Goal: Task Accomplishment & Management: Use online tool/utility

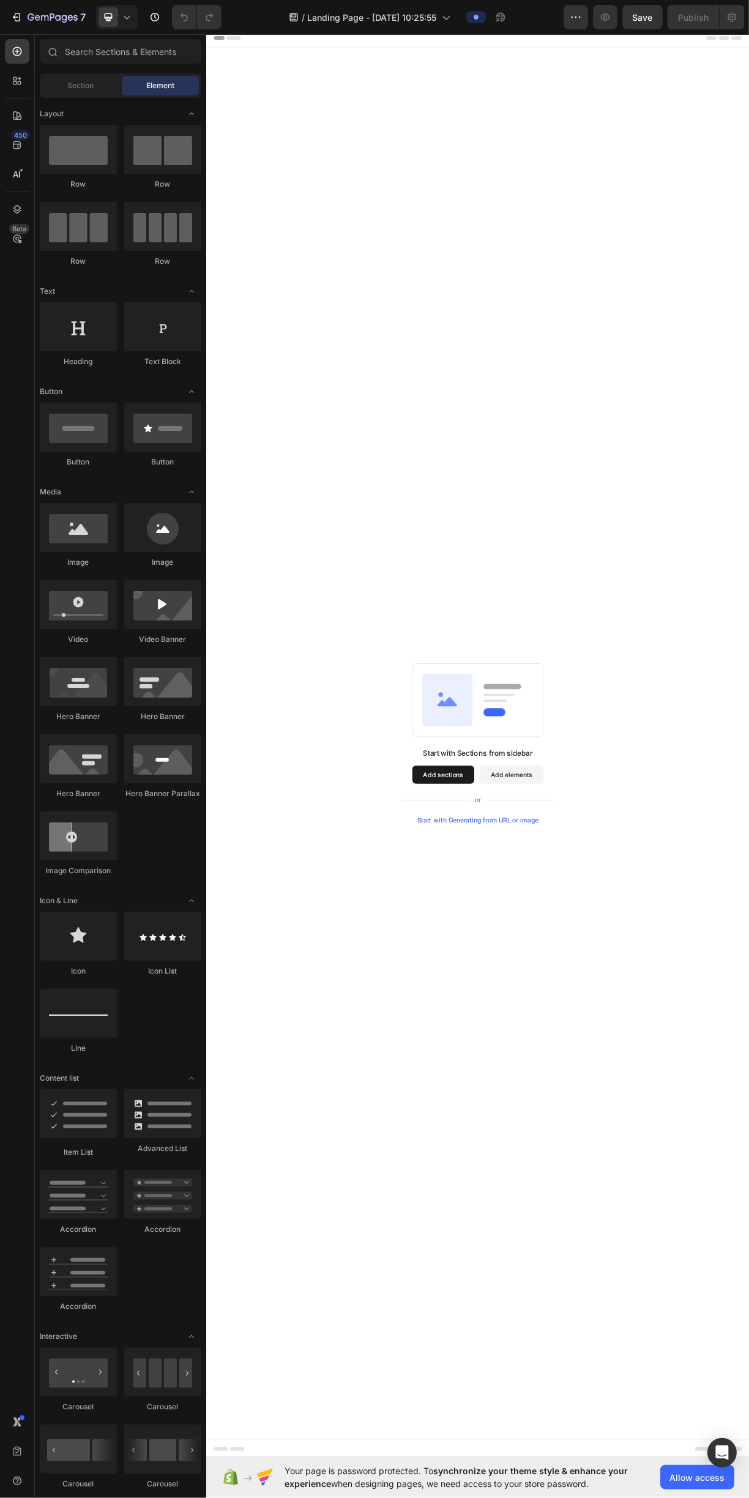
click at [636, 1038] on button "Add elements" at bounding box center [618, 1037] width 86 height 24
click at [630, 1038] on button "Add elements" at bounding box center [618, 1037] width 86 height 24
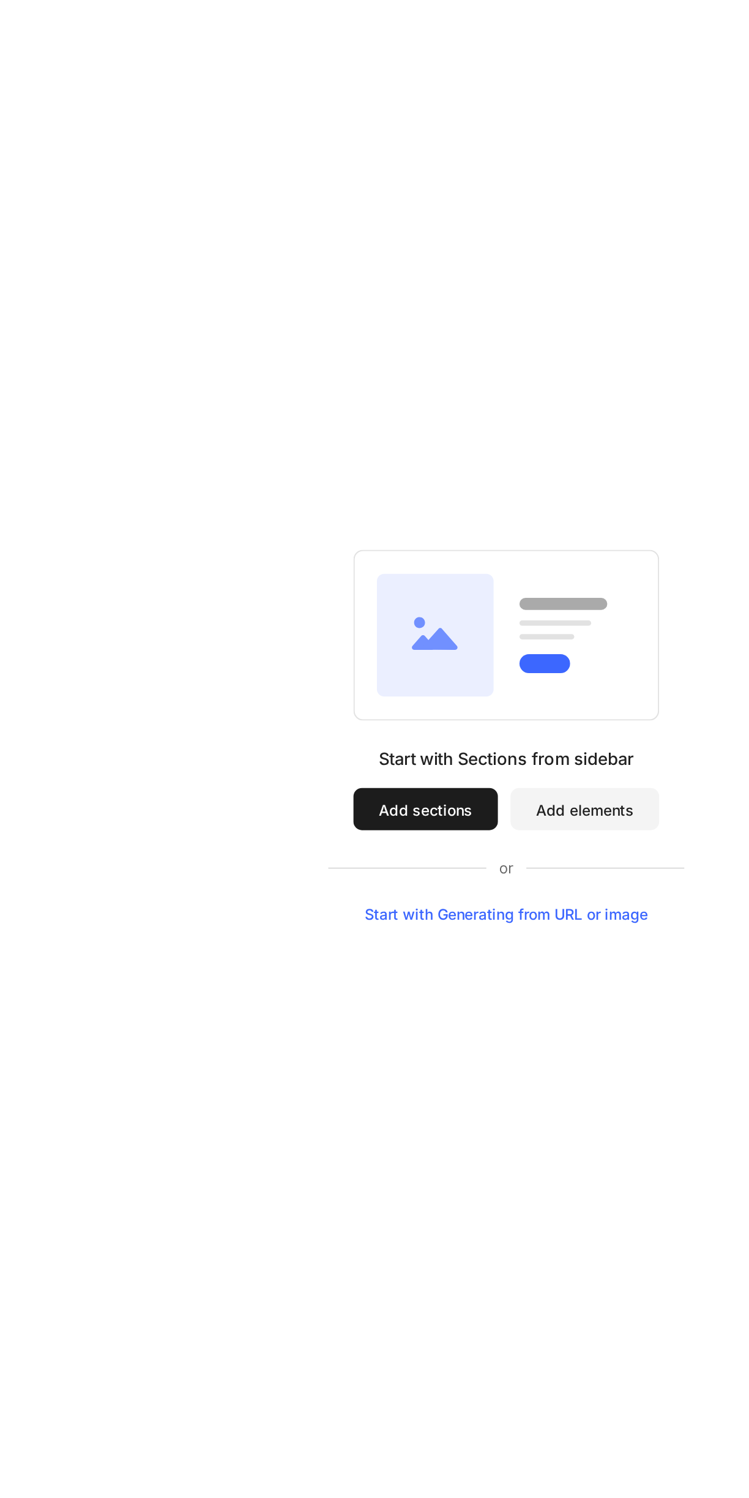
click at [300, 78] on button "Add elements" at bounding box center [286, 80] width 86 height 24
click at [302, 80] on button "Add elements" at bounding box center [286, 80] width 86 height 24
click at [205, 75] on button "Add sections" at bounding box center [194, 80] width 84 height 24
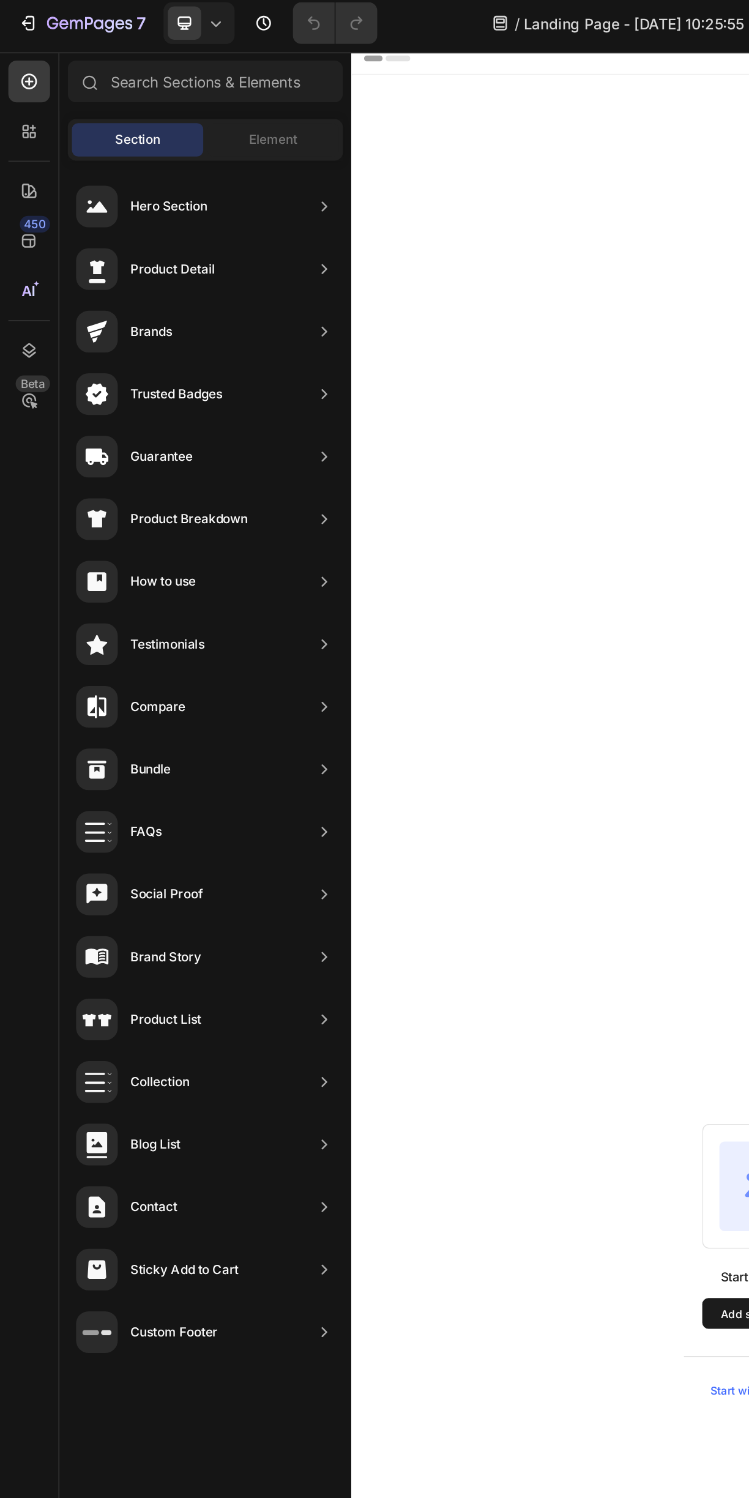
click at [13, 82] on icon at bounding box center [17, 81] width 12 height 12
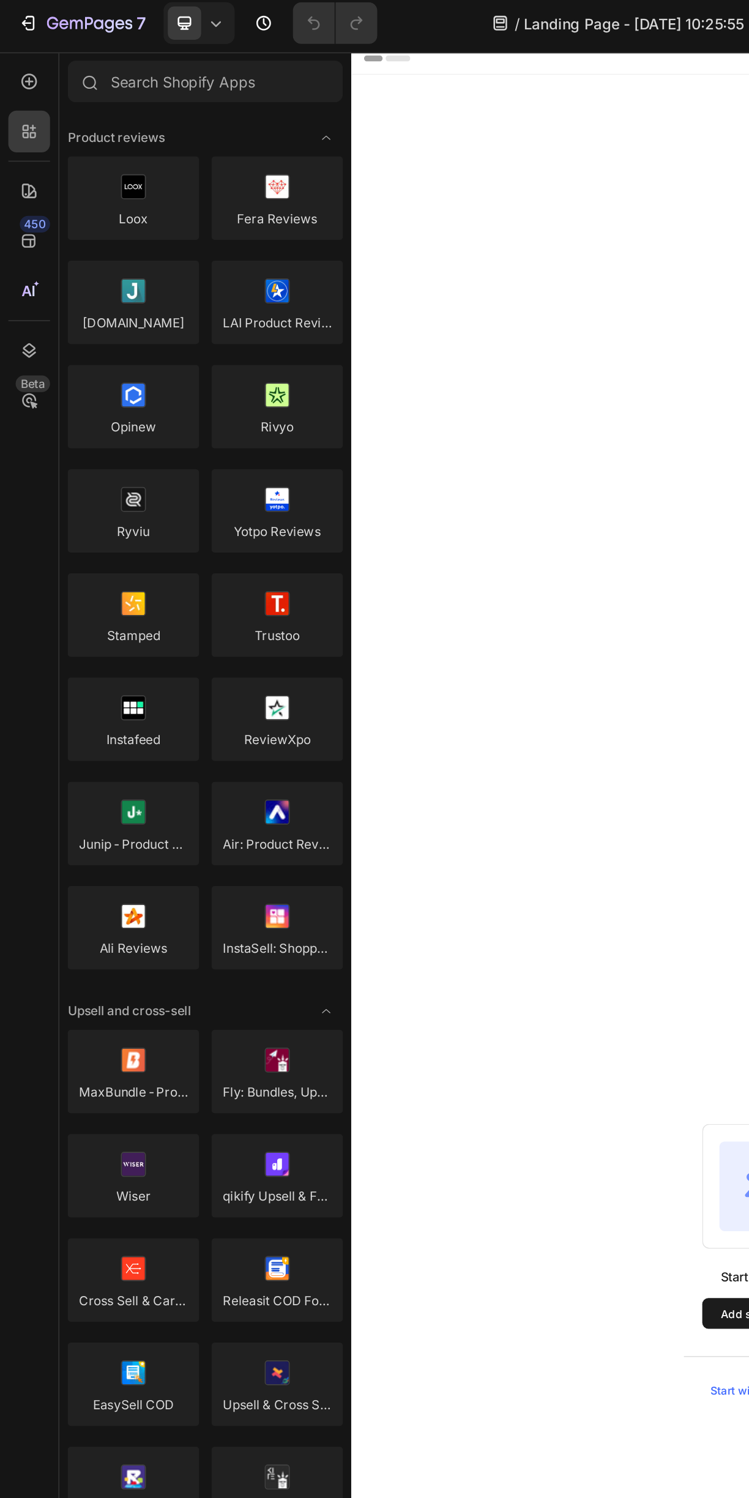
click at [20, 115] on icon at bounding box center [17, 115] width 9 height 9
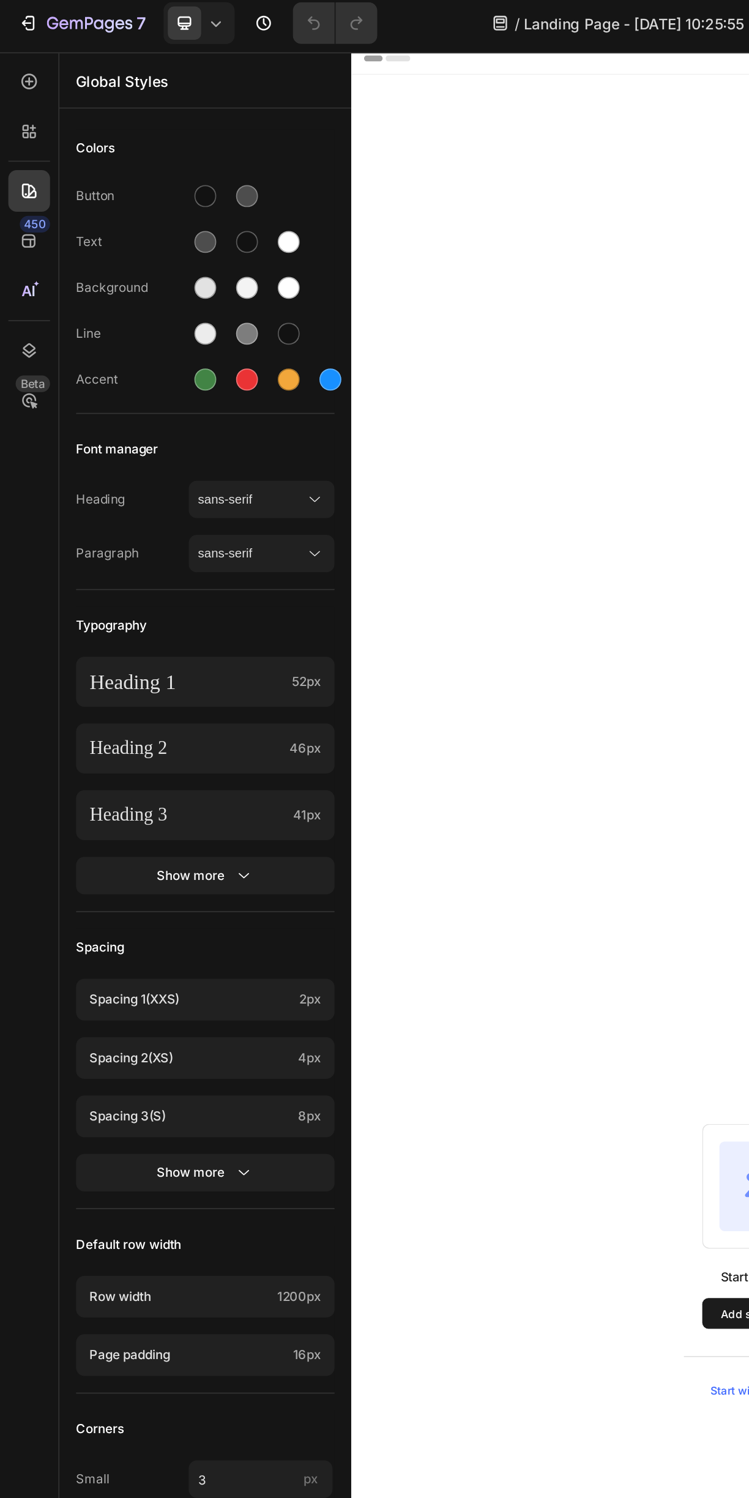
click at [18, 55] on icon at bounding box center [17, 51] width 9 height 9
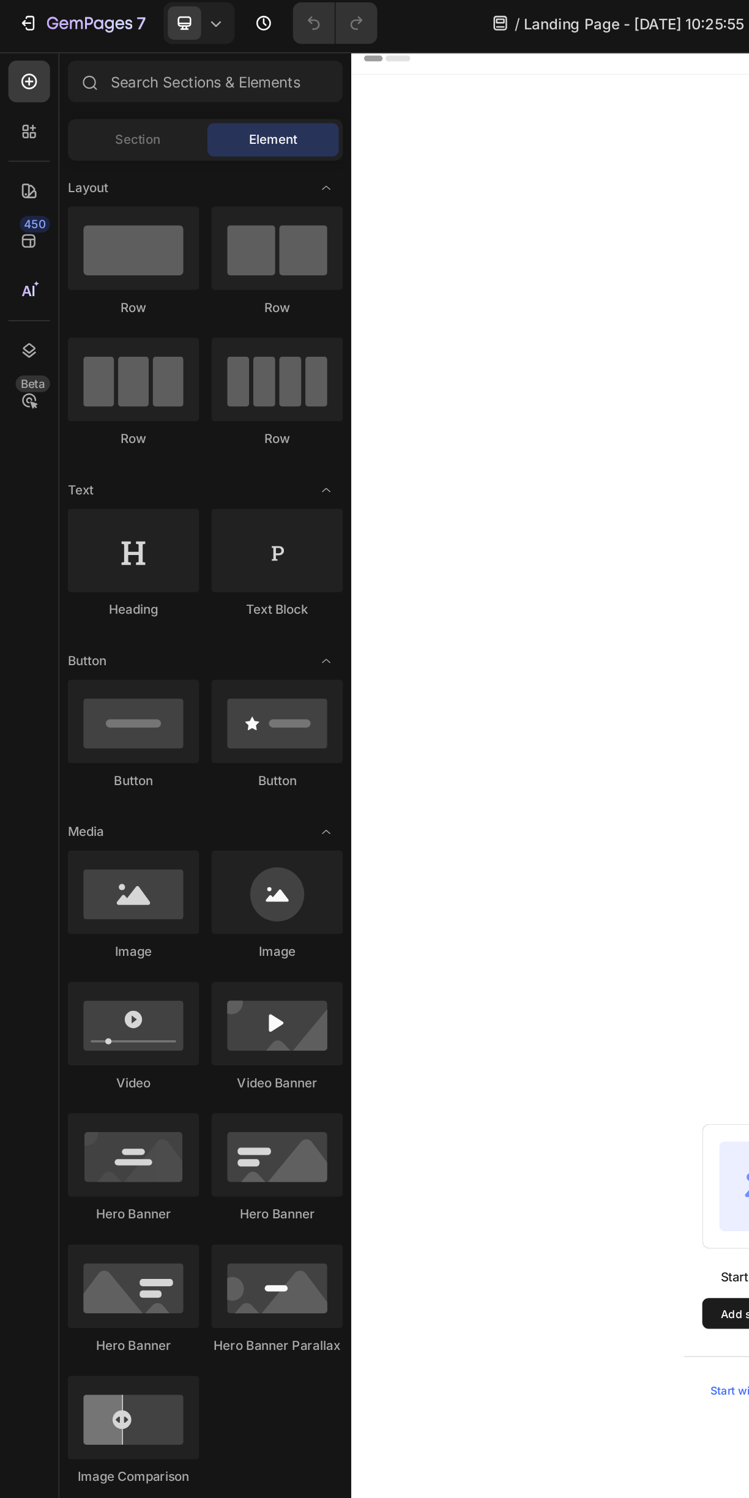
click at [92, 92] on div "Section" at bounding box center [80, 86] width 77 height 20
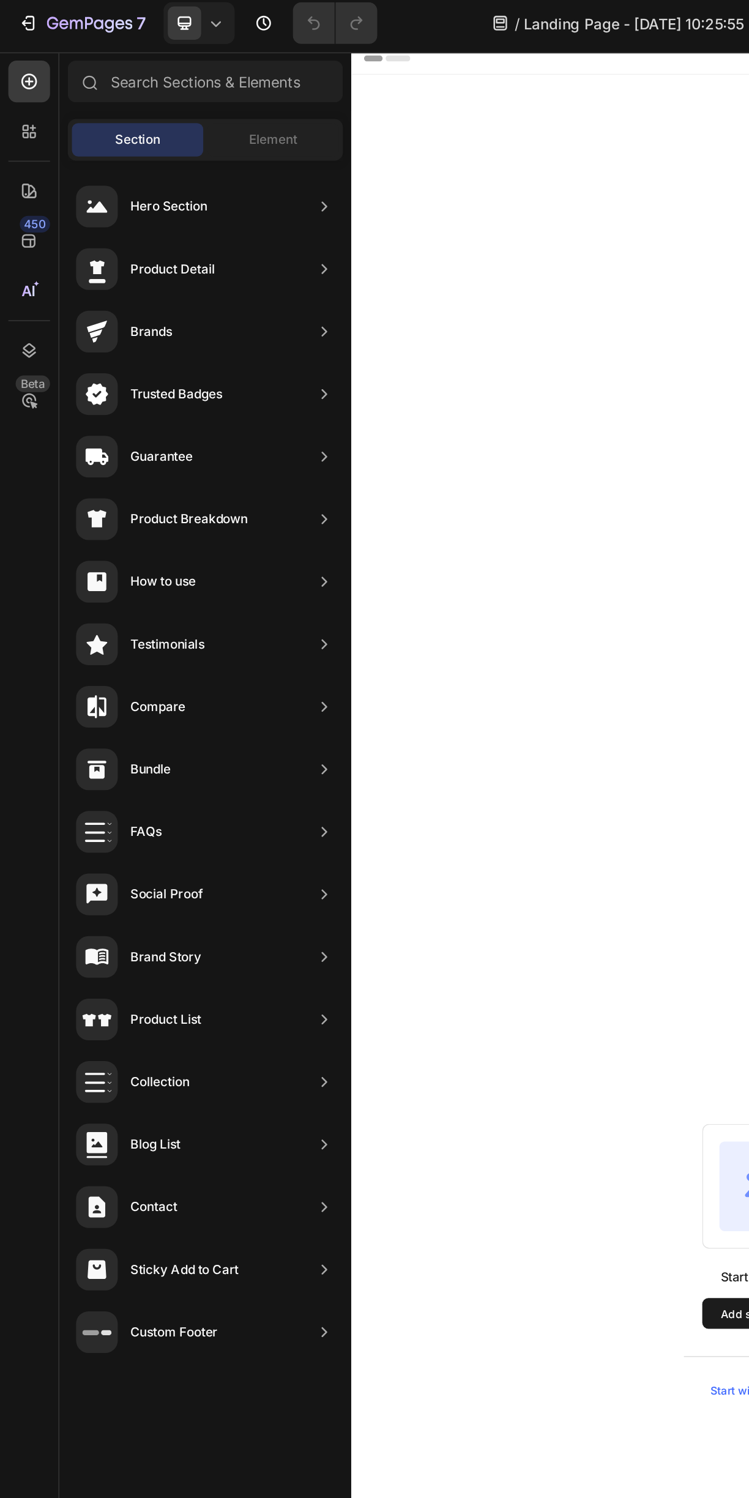
click at [189, 81] on div "Element" at bounding box center [160, 86] width 77 height 20
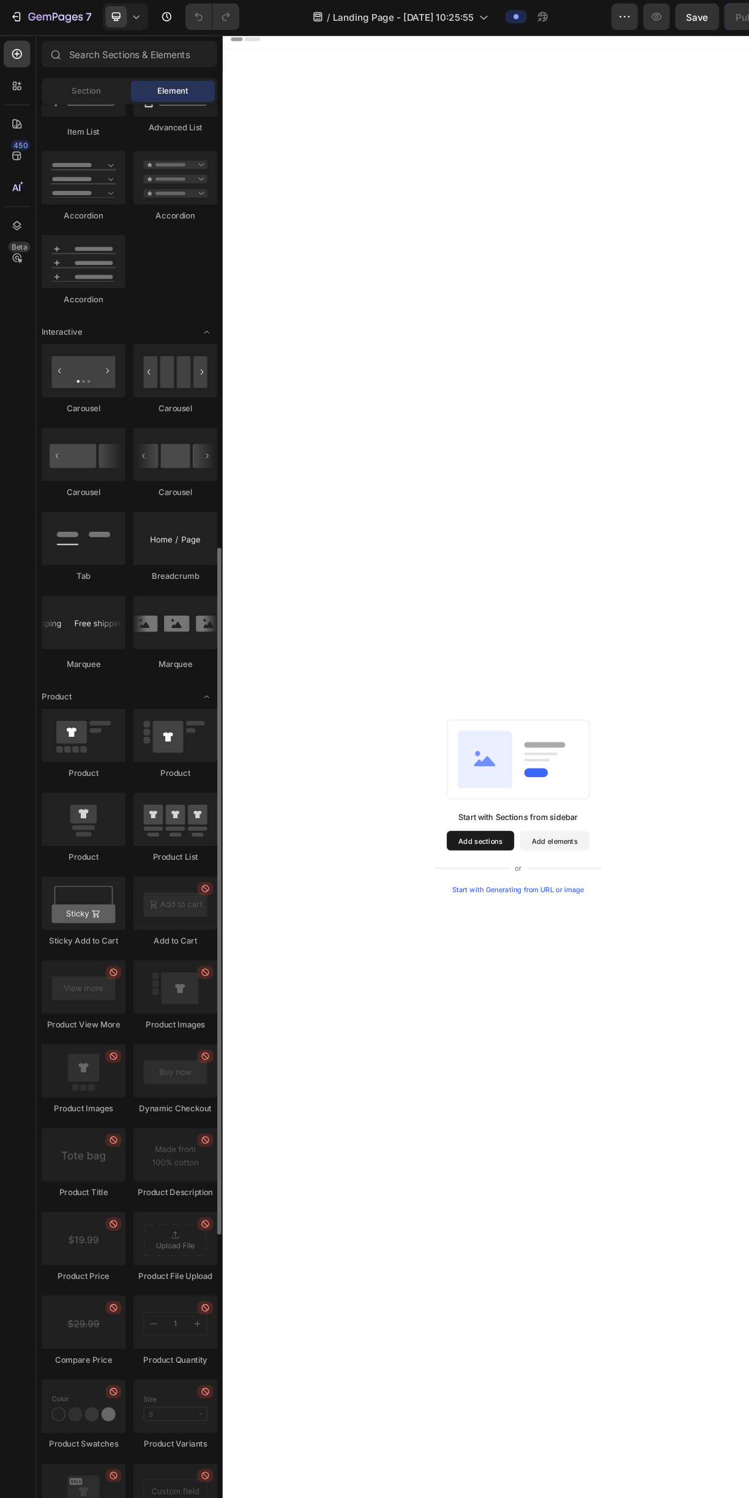
scroll to position [1010, 0]
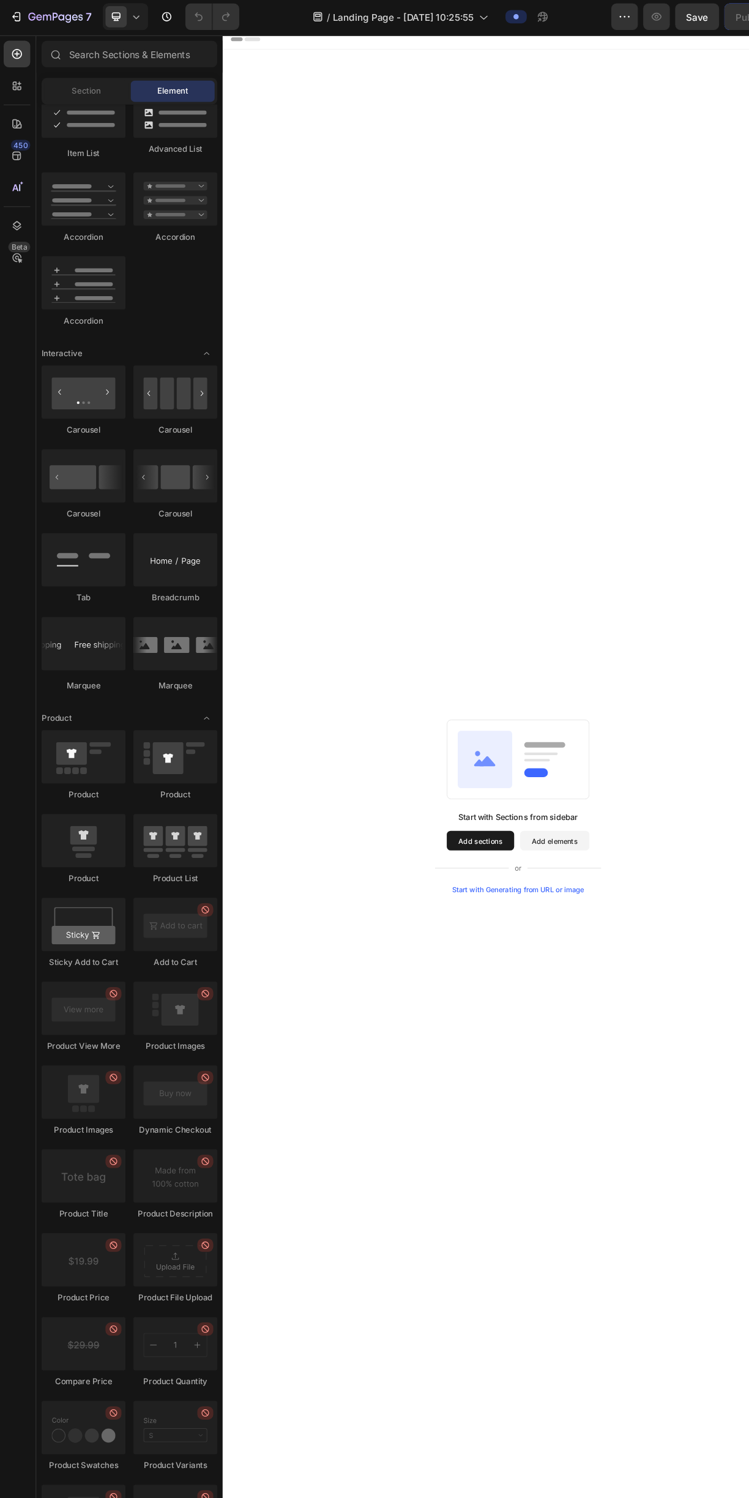
click at [177, 437] on div at bounding box center [162, 439] width 77 height 49
click at [179, 435] on div at bounding box center [162, 439] width 77 height 49
click at [182, 435] on div at bounding box center [162, 439] width 77 height 49
click at [187, 363] on div at bounding box center [162, 362] width 77 height 49
click at [180, 366] on div at bounding box center [162, 362] width 77 height 49
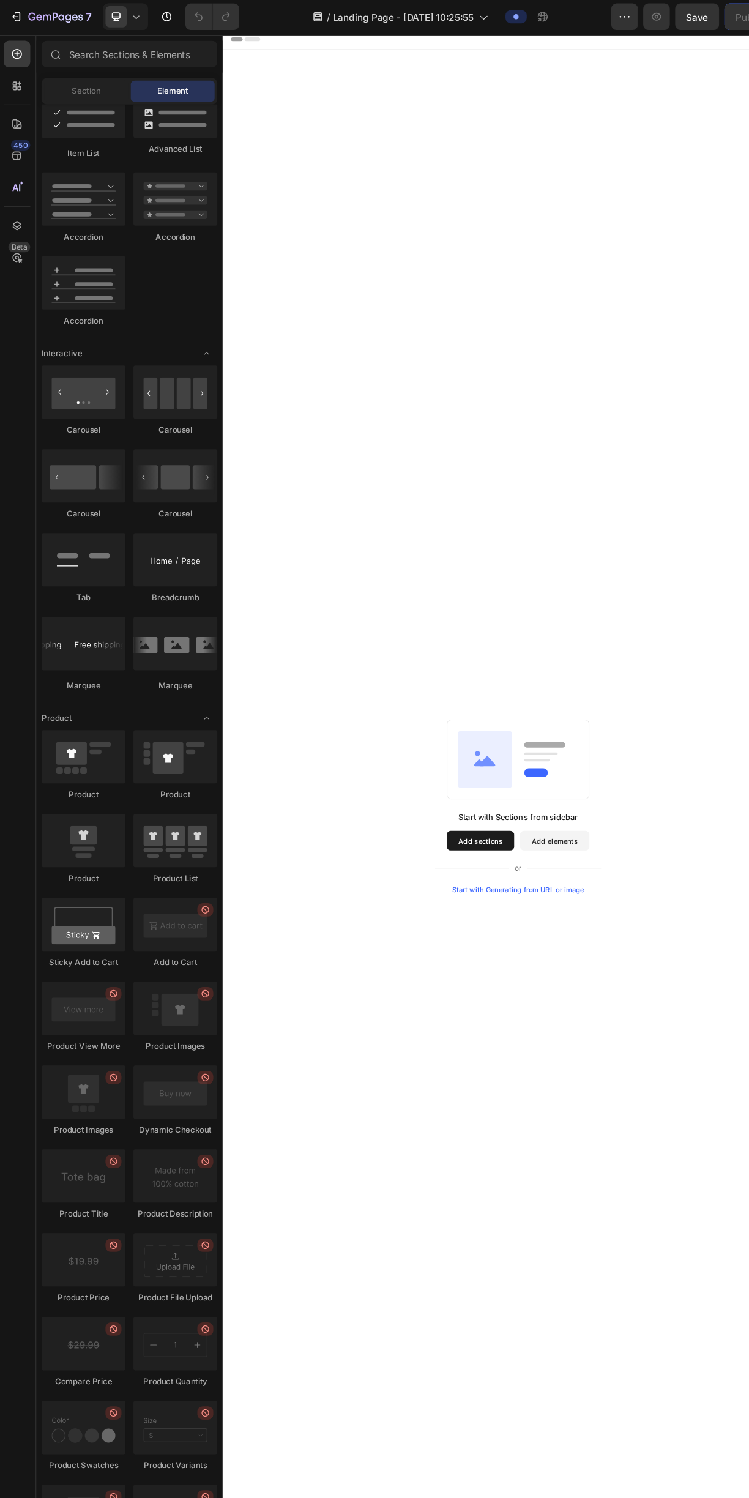
click at [176, 366] on div at bounding box center [162, 362] width 77 height 49
click at [92, 440] on div at bounding box center [78, 439] width 77 height 49
click at [100, 362] on div at bounding box center [78, 362] width 77 height 49
click at [175, 366] on div at bounding box center [162, 362] width 77 height 49
click at [176, 426] on div at bounding box center [162, 439] width 77 height 49
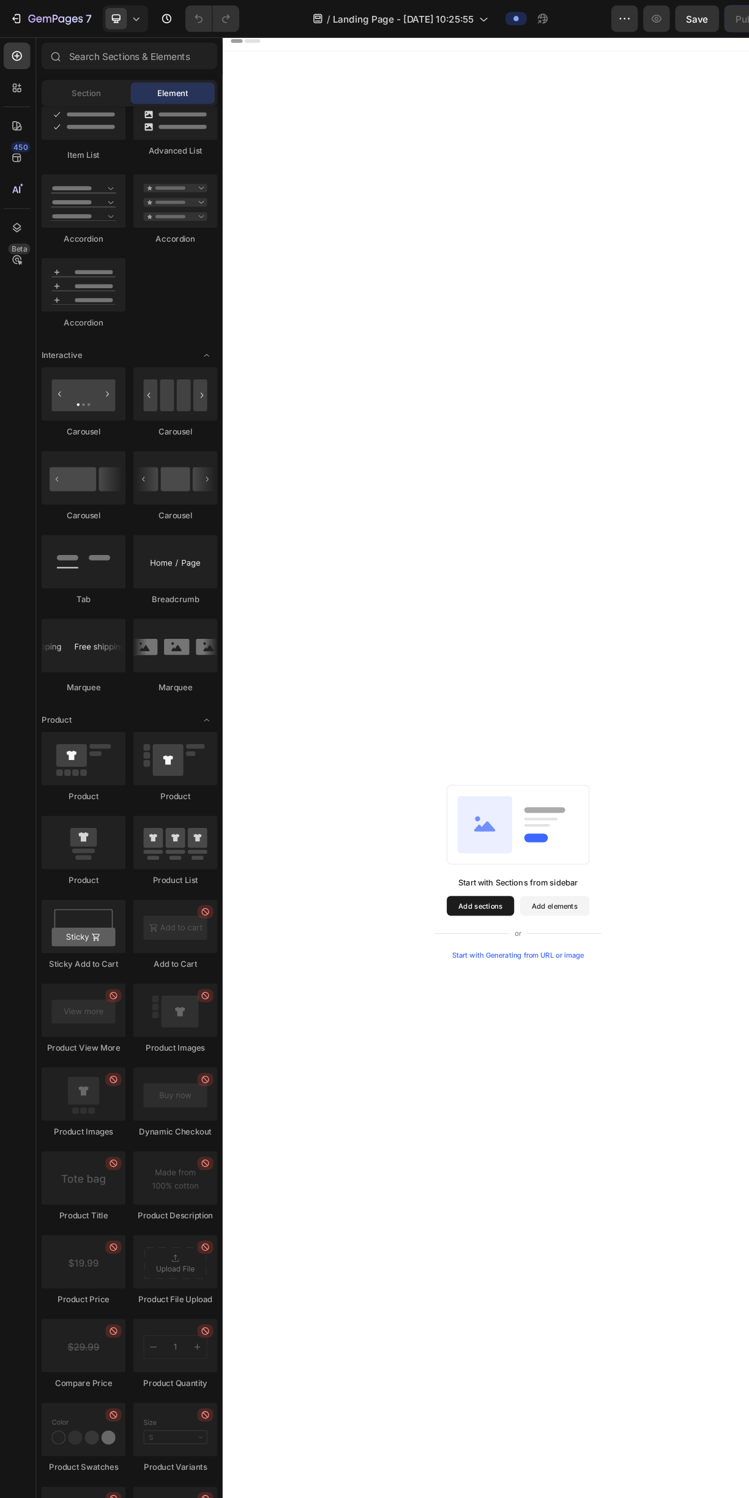
click at [184, 444] on div at bounding box center [162, 439] width 77 height 49
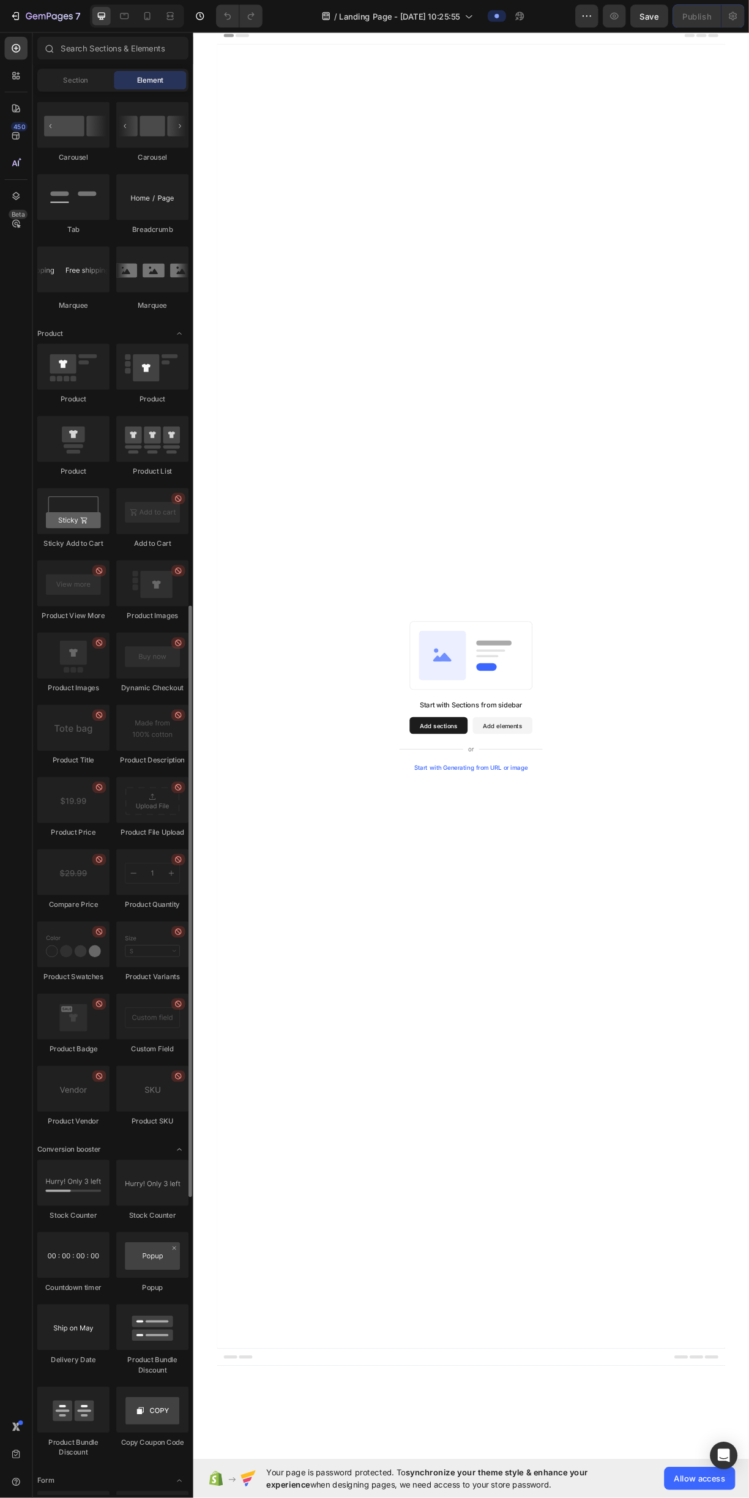
scroll to position [1315, 0]
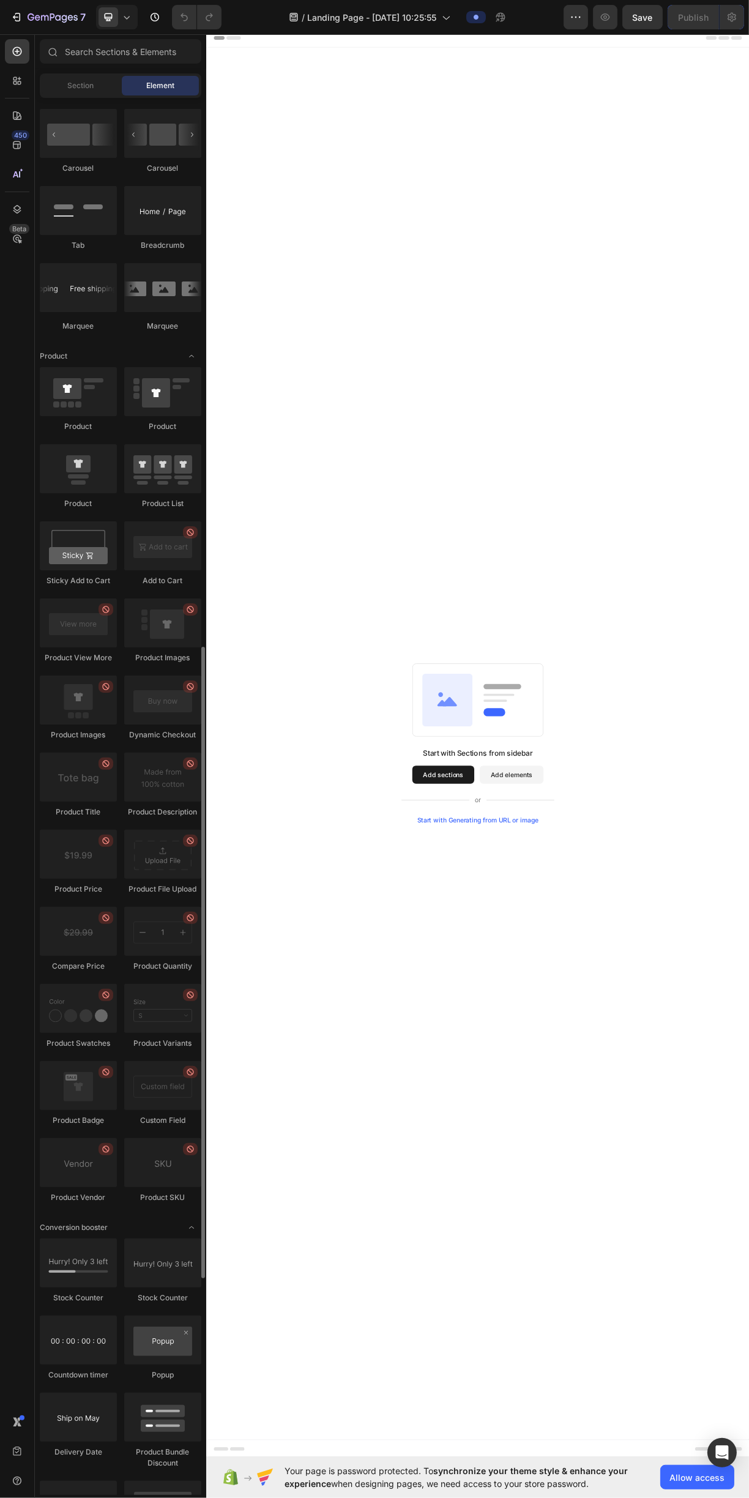
click at [446, 1323] on div "Start with Sections from sidebar Add sections Add elements Start with Generatin…" at bounding box center [573, 995] width 734 height 1883
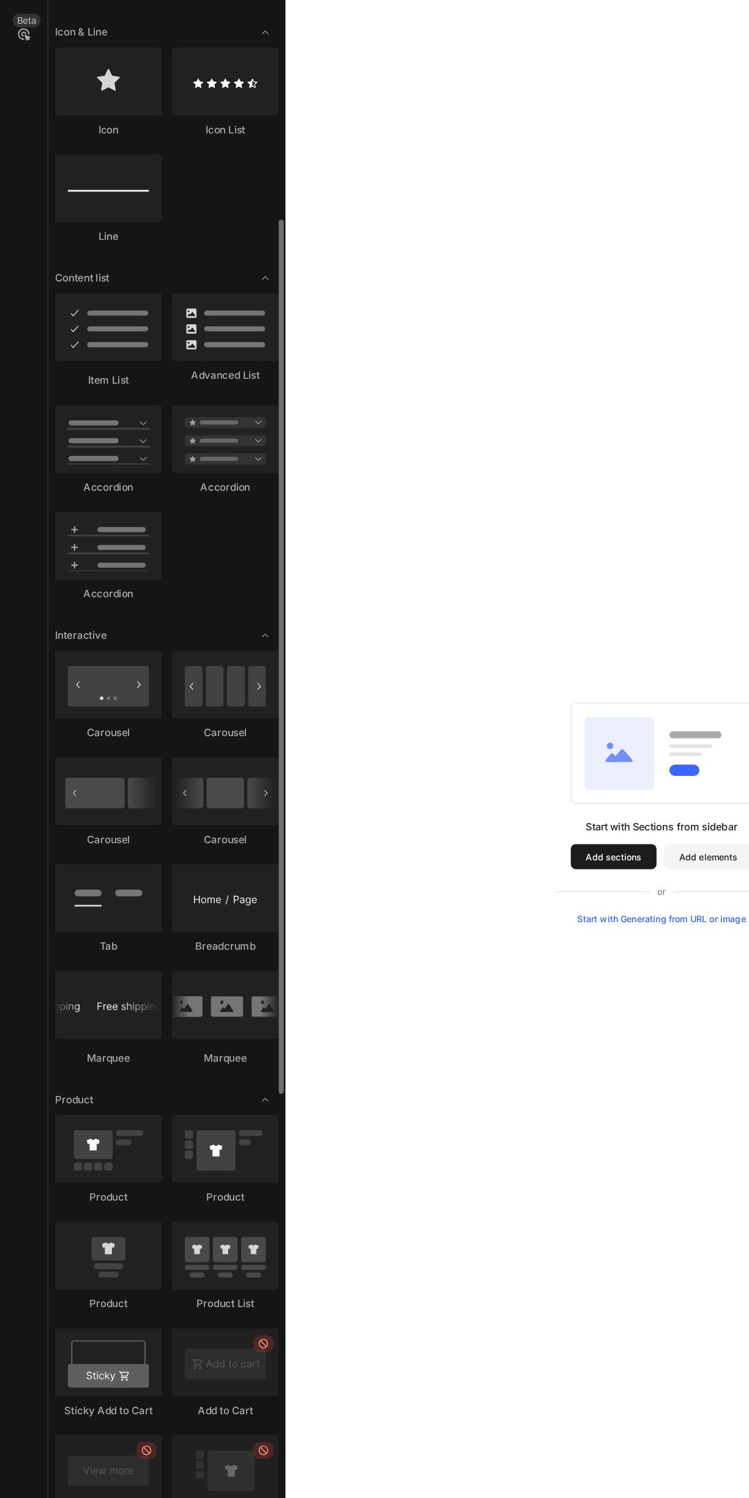
scroll to position [662, 0]
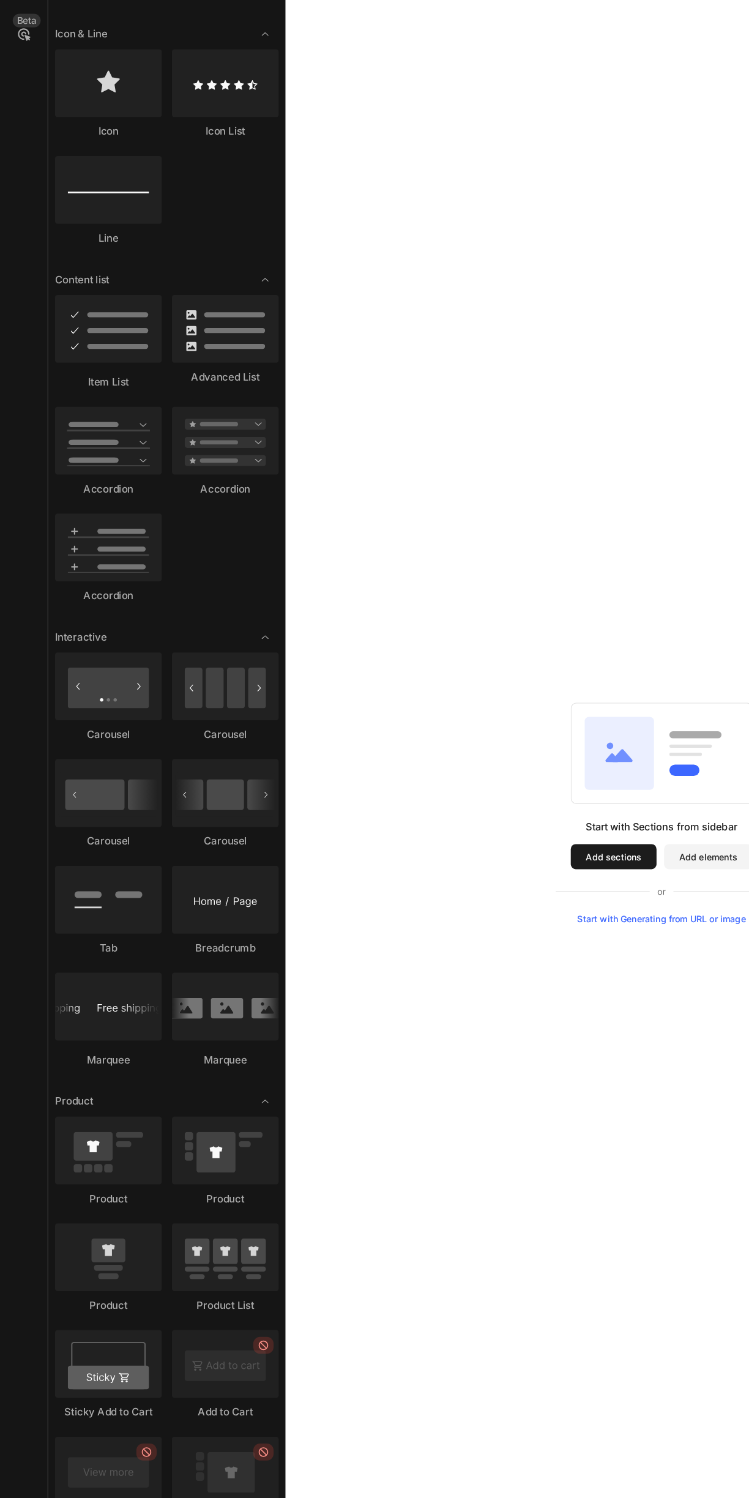
click at [180, 945] on div at bounding box center [162, 941] width 77 height 49
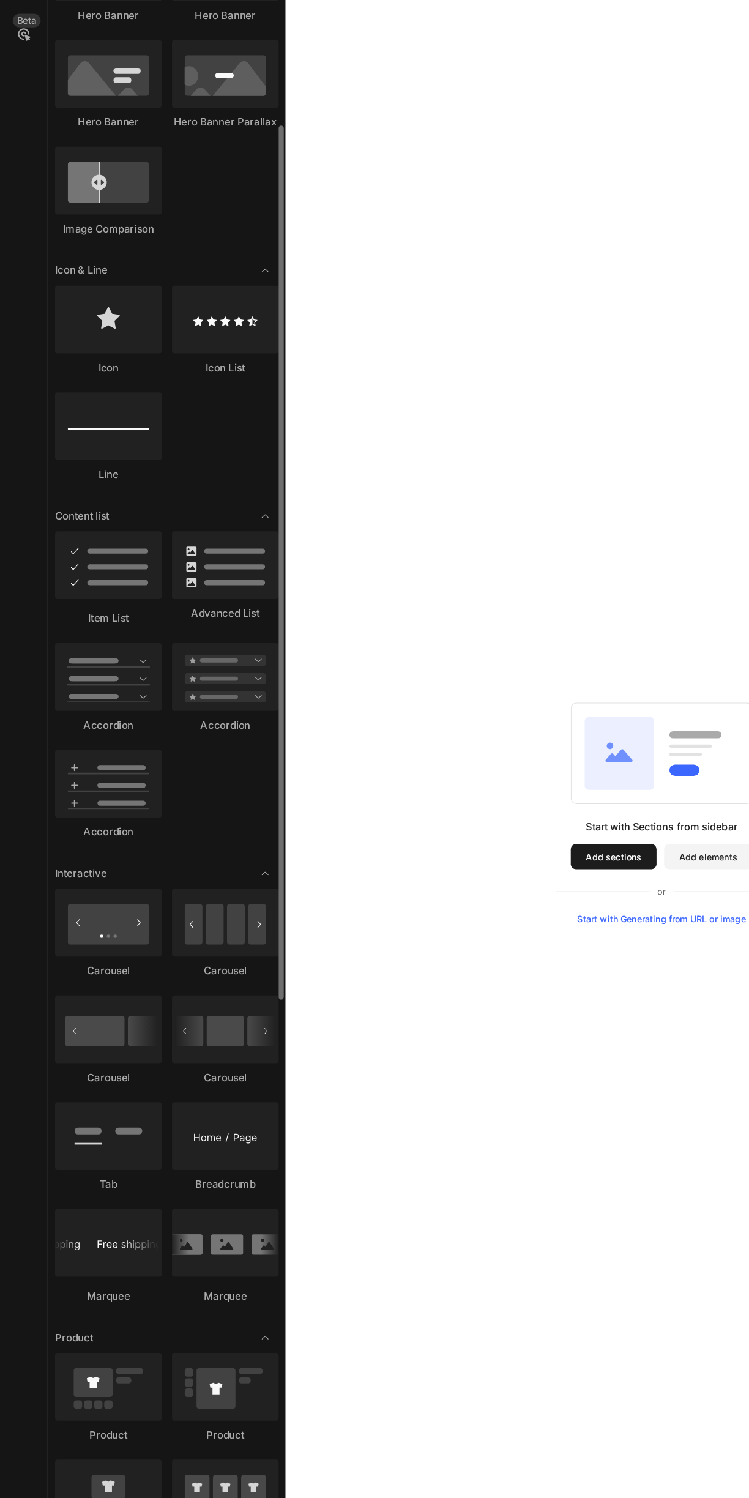
scroll to position [491, 0]
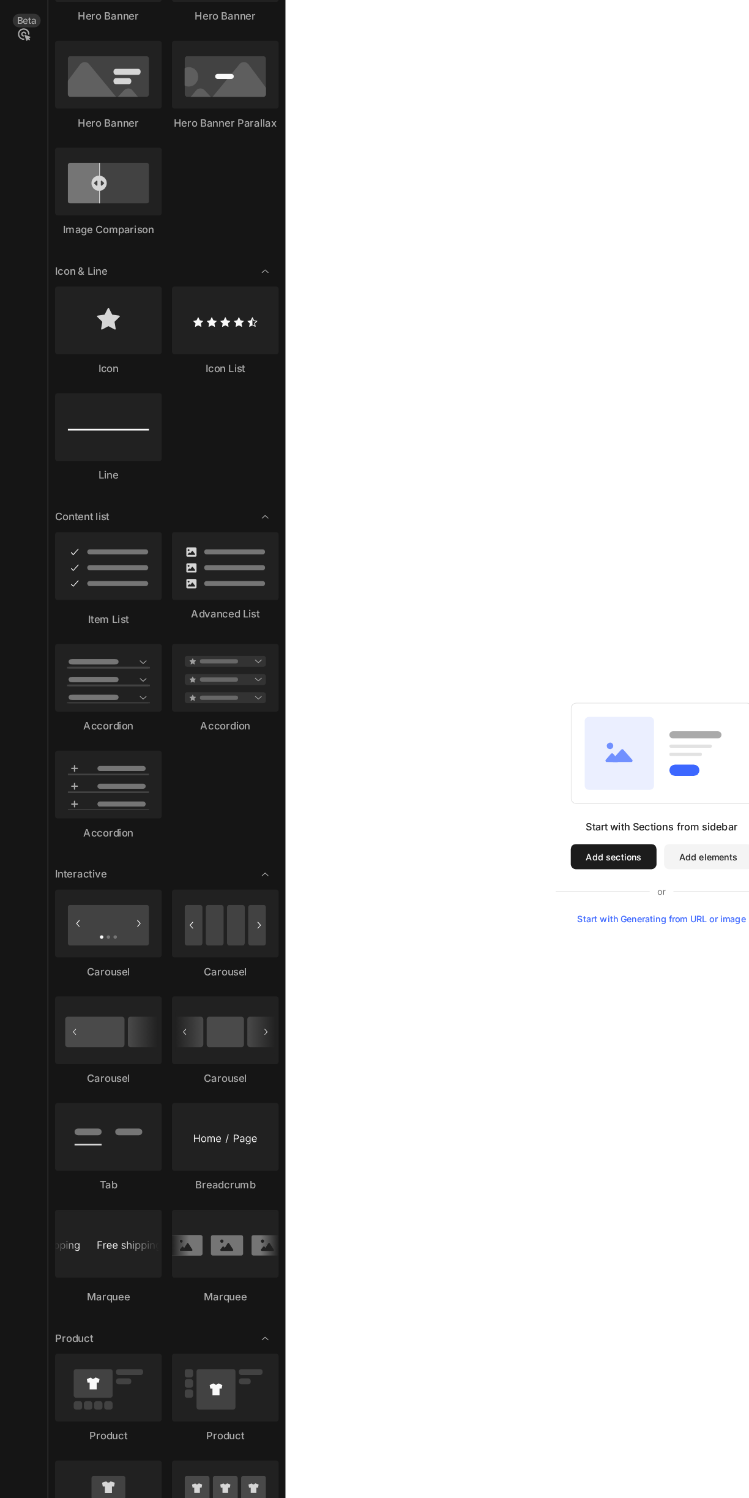
click at [201, 949] on div at bounding box center [201, 855] width 9 height 1514
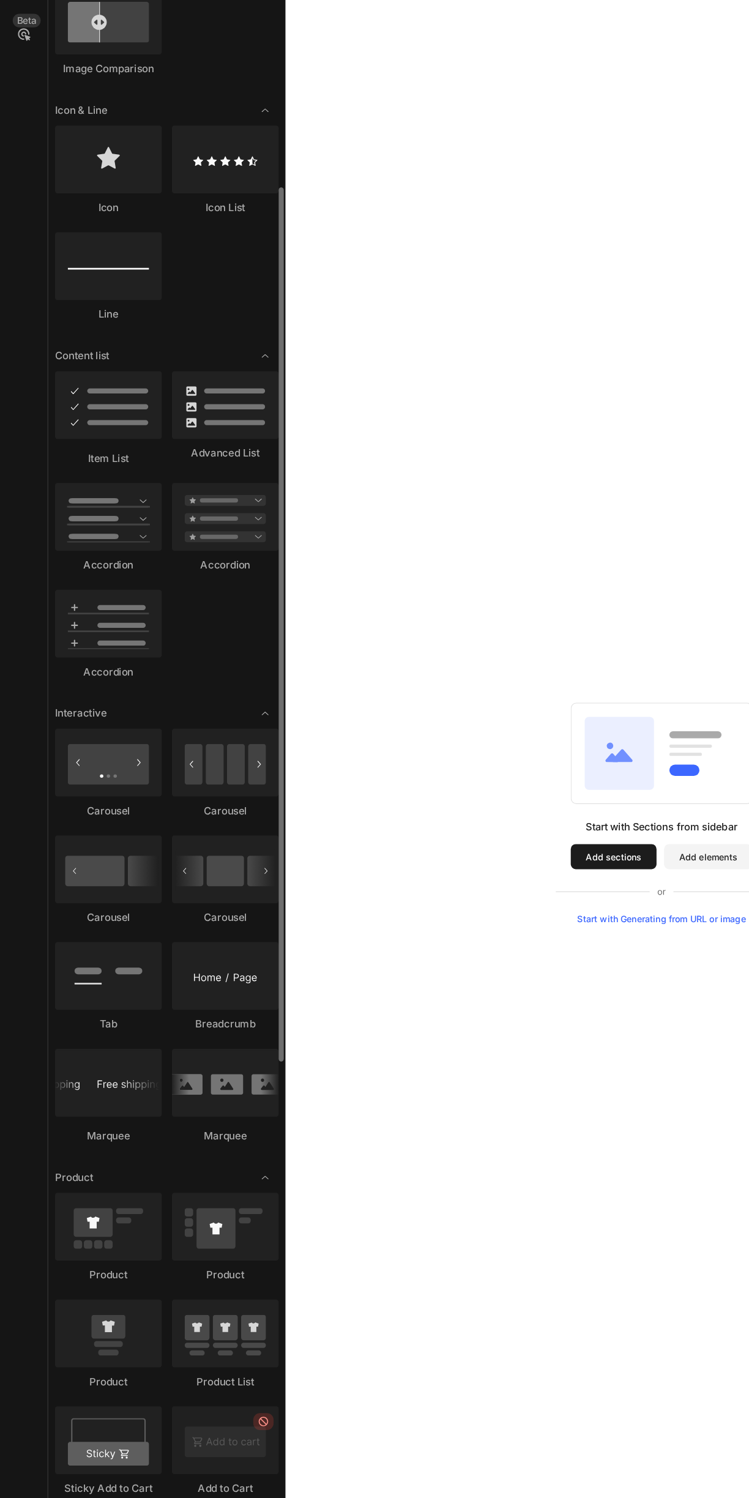
scroll to position [611, 0]
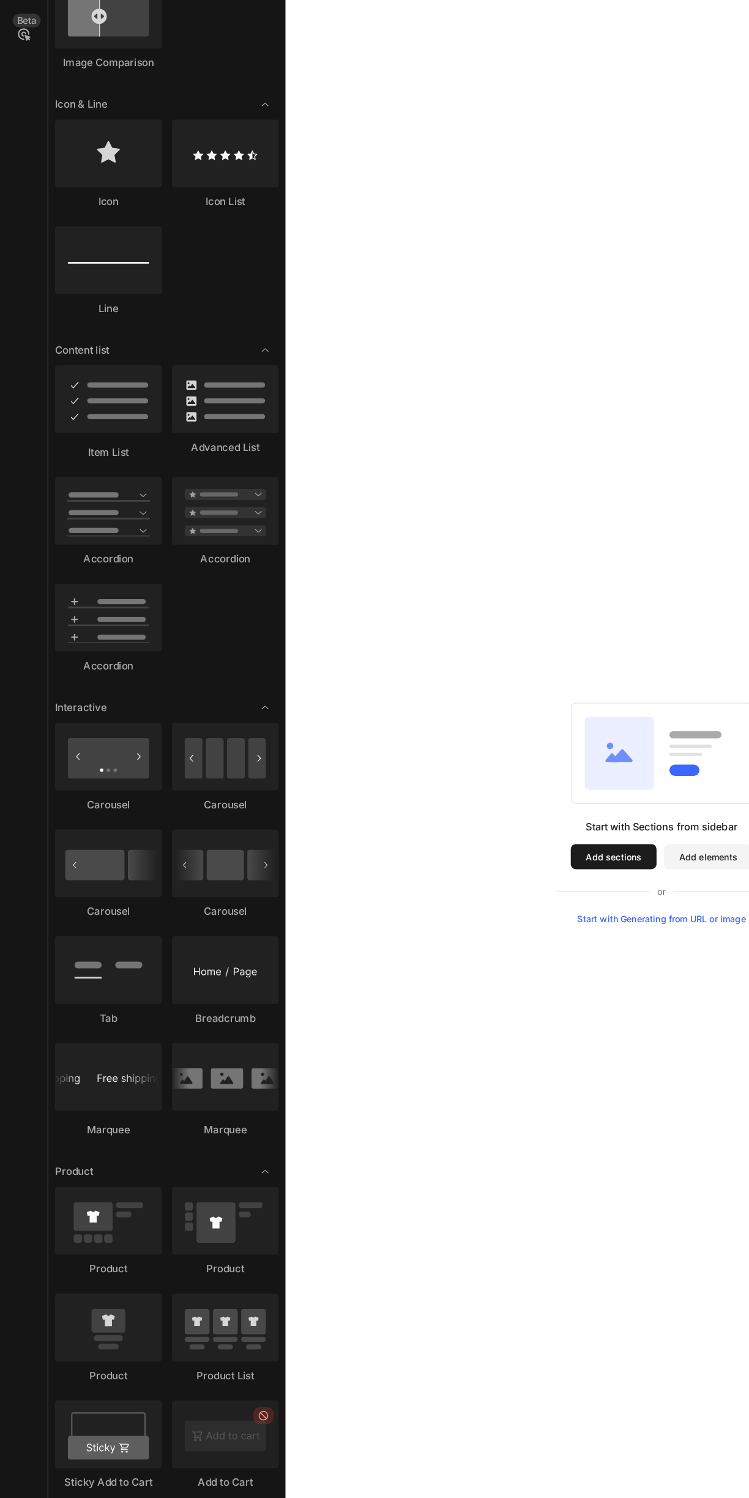
click at [165, 831] on div at bounding box center [162, 837] width 77 height 49
click at [171, 835] on div at bounding box center [162, 837] width 77 height 49
click at [165, 837] on div at bounding box center [162, 837] width 77 height 49
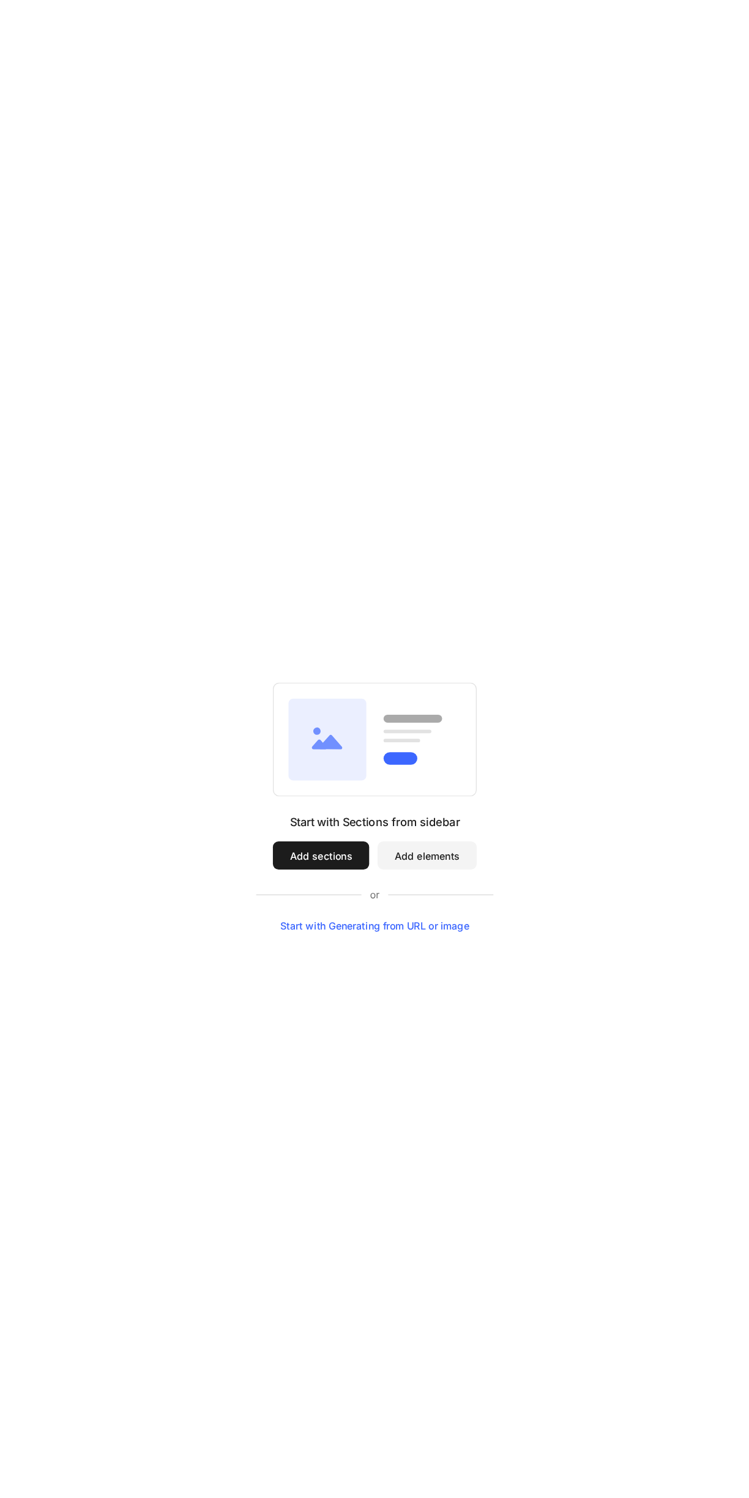
click at [287, 698] on button "Add sections" at bounding box center [273, 694] width 84 height 24
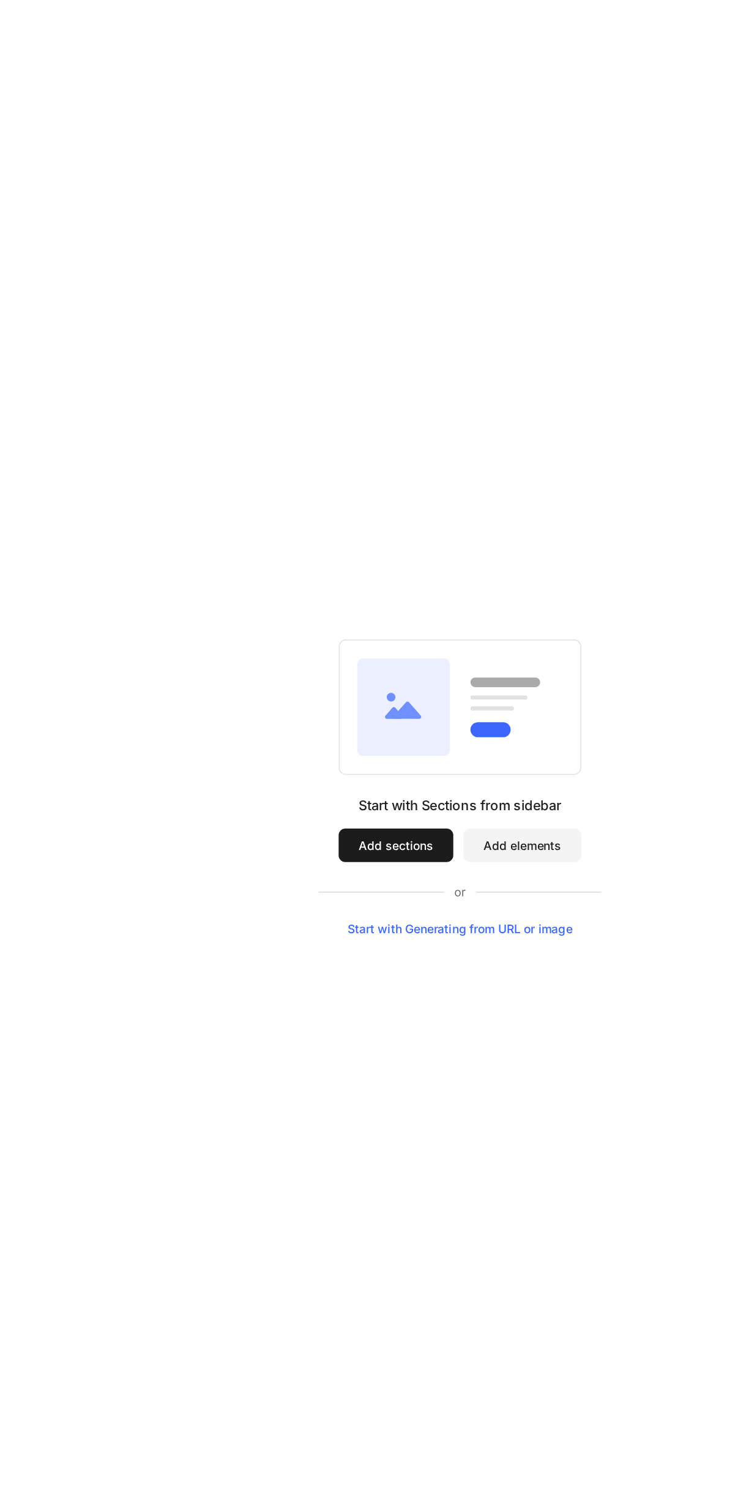
click at [397, 506] on div "Start with Generating from URL or image" at bounding box center [325, 507] width 165 height 10
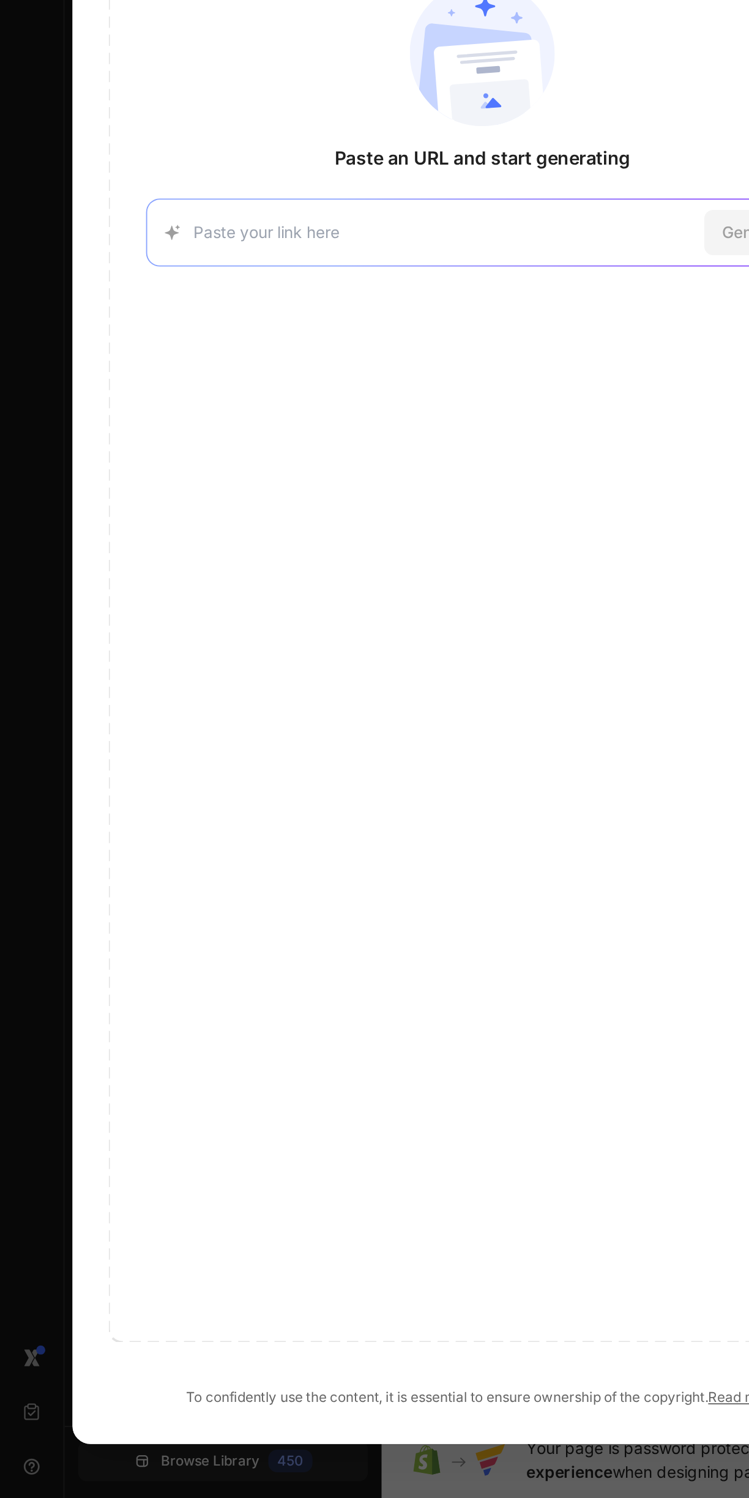
scroll to position [0, 0]
